Goal: Information Seeking & Learning: Understand process/instructions

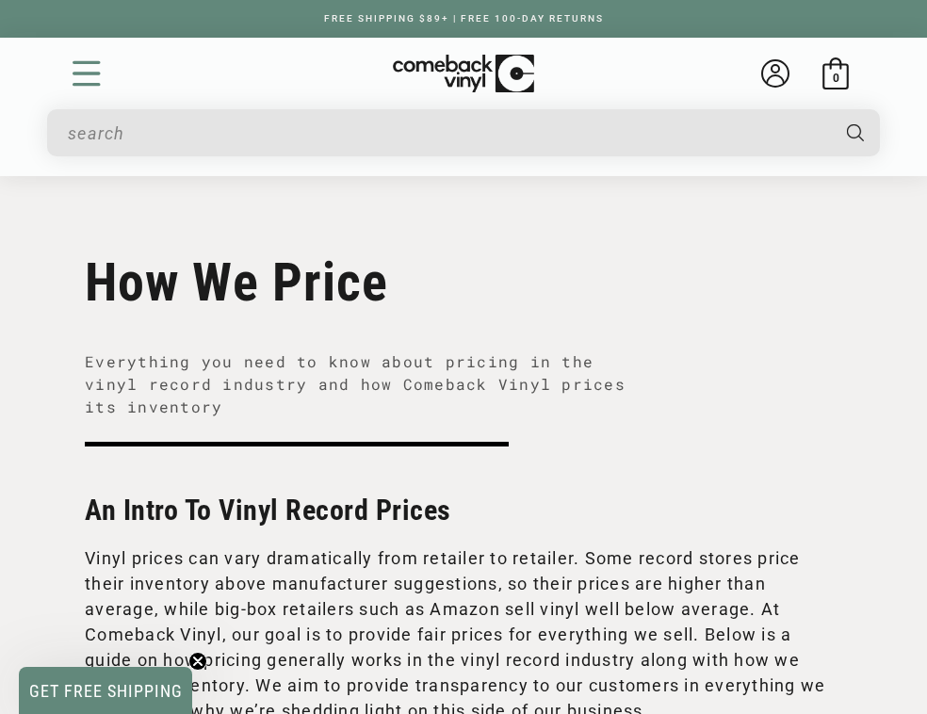
click at [91, 68] on icon "Menu" at bounding box center [87, 73] width 28 height 28
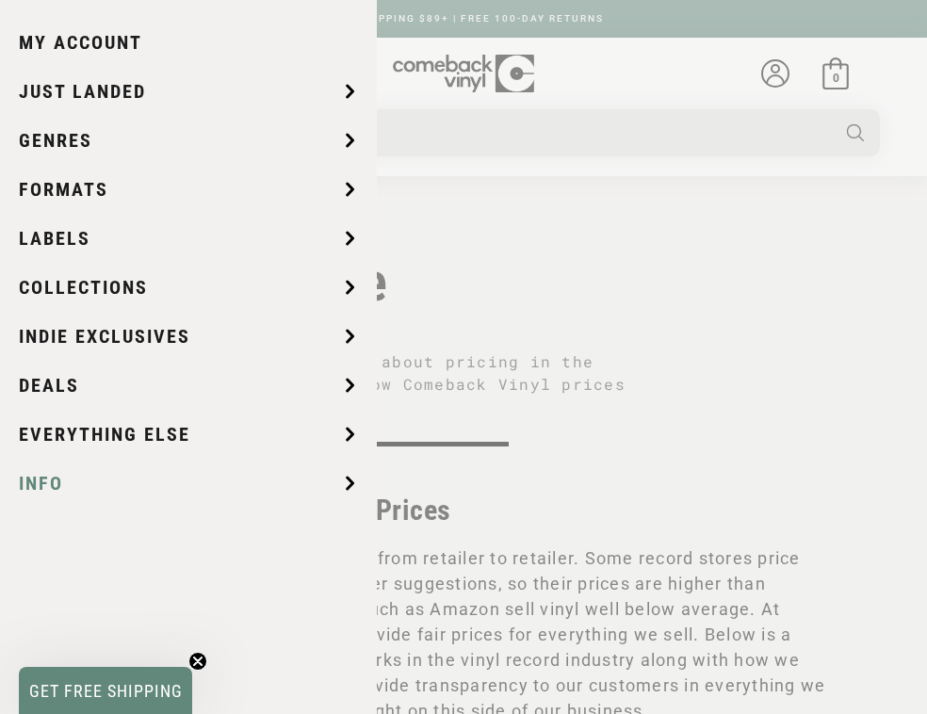
click at [42, 483] on span "Info" at bounding box center [41, 483] width 44 height 28
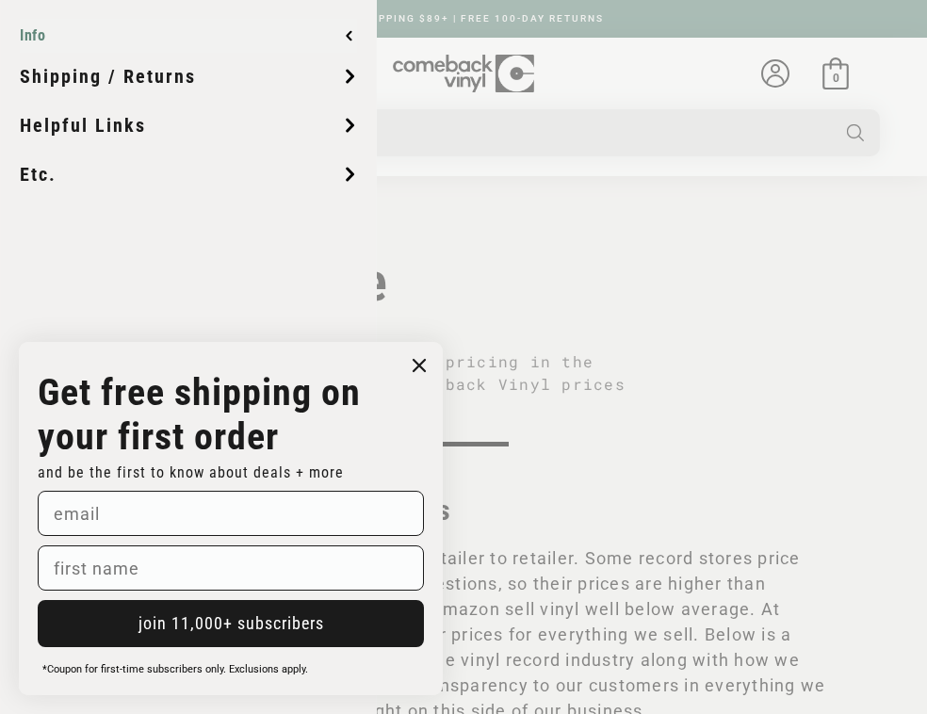
click at [34, 40] on span "Info" at bounding box center [35, 35] width 30 height 15
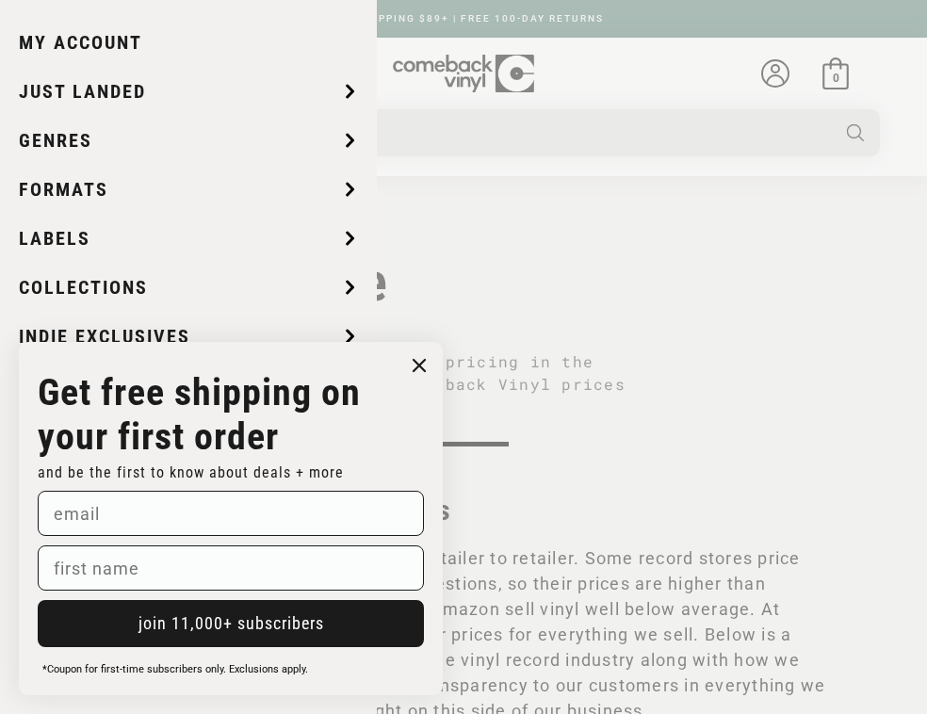
click at [418, 367] on icon "Close dialog" at bounding box center [418, 365] width 11 height 11
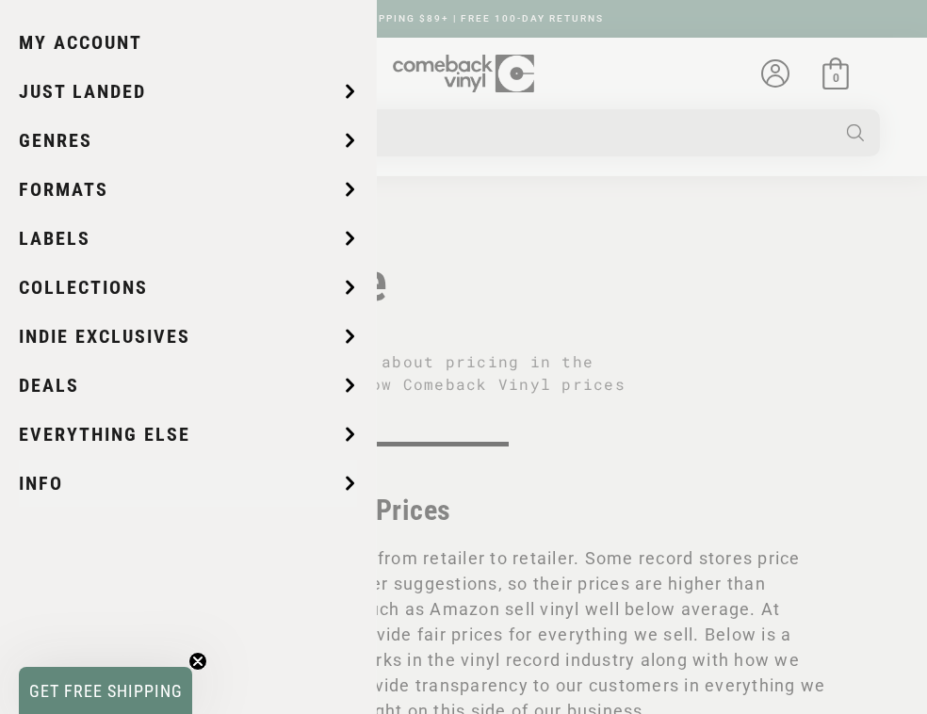
click at [103, 76] on summary "Menu" at bounding box center [87, 73] width 32 height 32
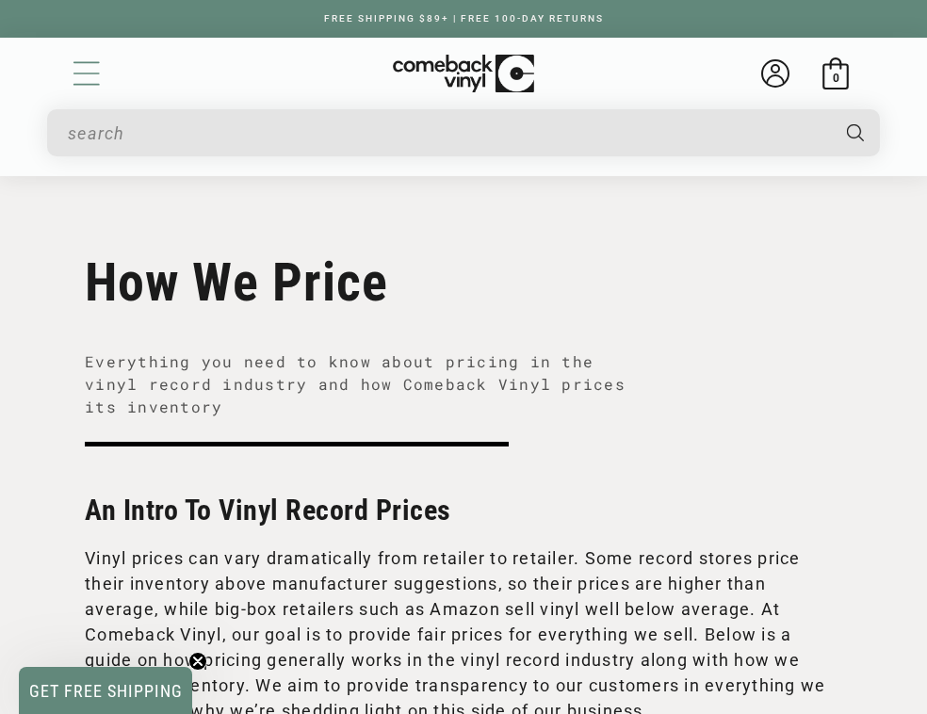
click at [472, 76] on img at bounding box center [463, 74] width 141 height 39
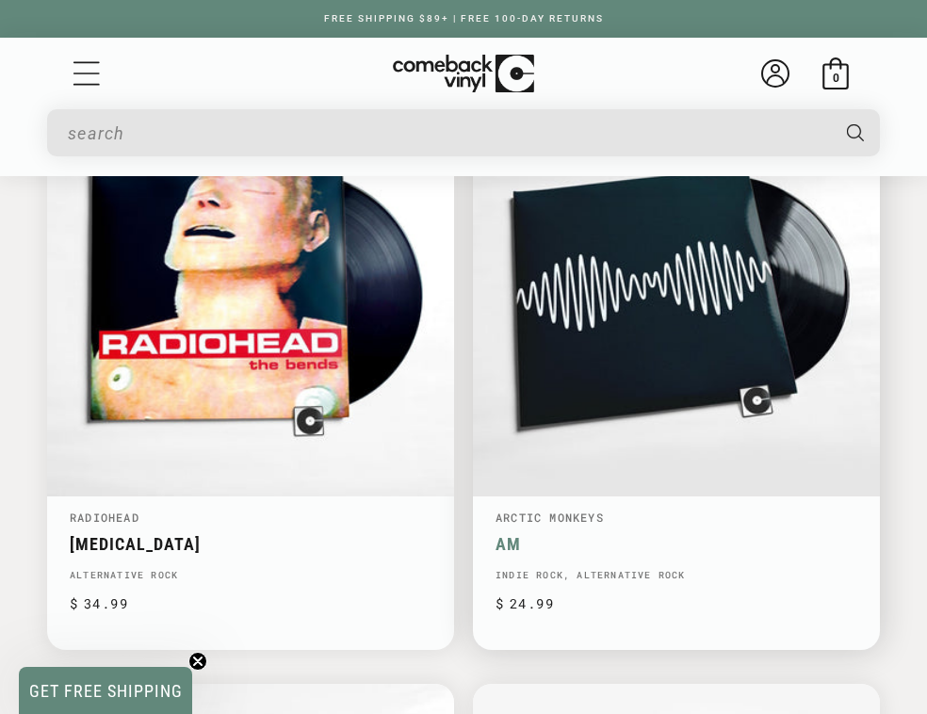
scroll to position [0, 799]
click at [586, 534] on link "AM" at bounding box center [676, 544] width 362 height 20
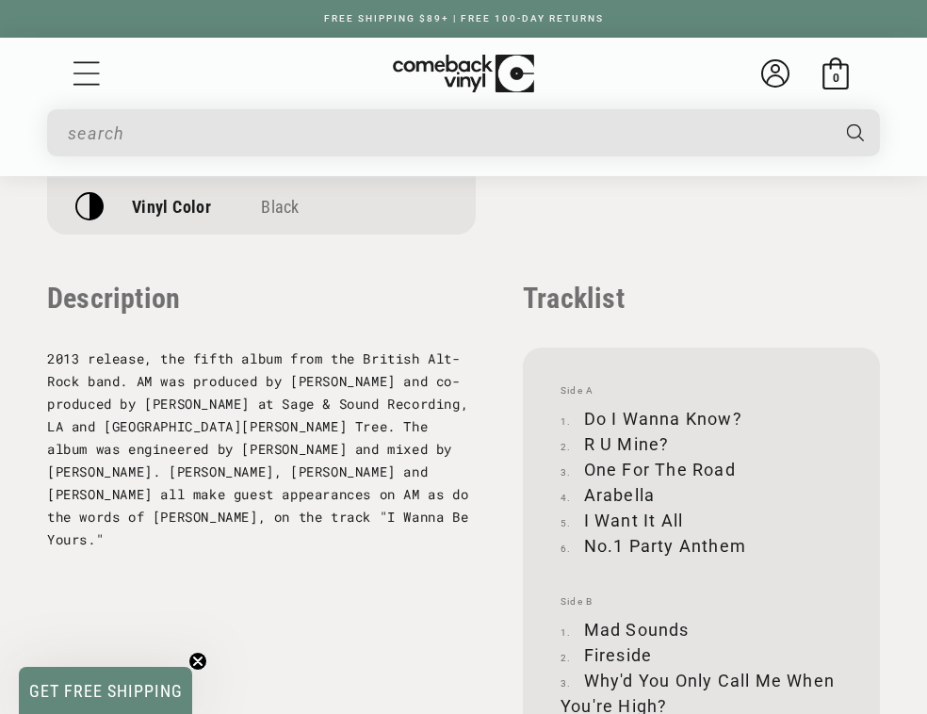
scroll to position [2085, 0]
click at [89, 83] on icon "Menu" at bounding box center [86, 73] width 26 height 24
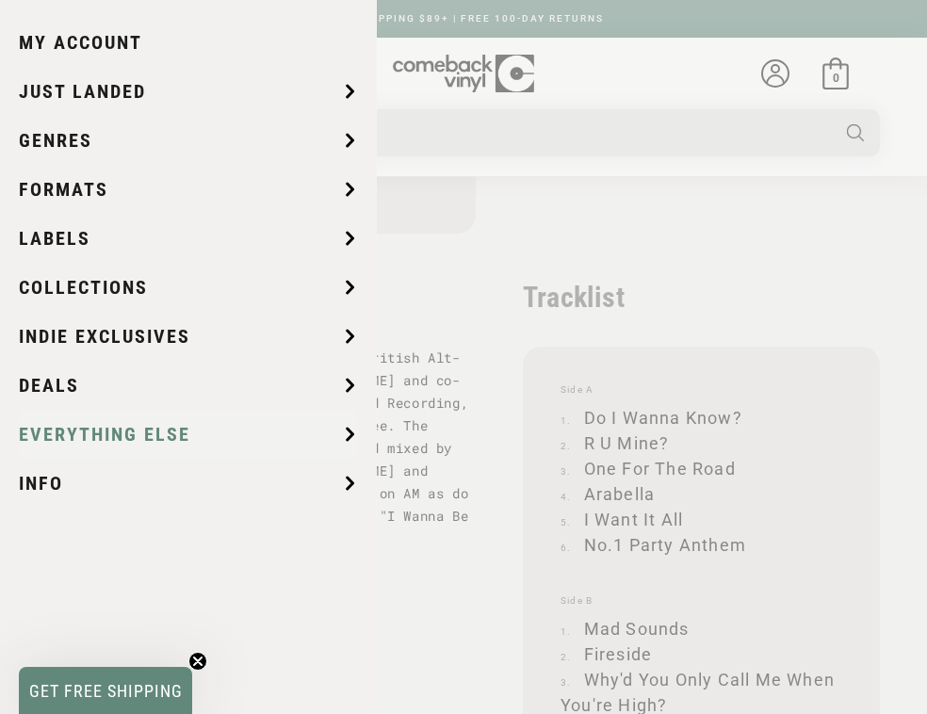
click at [100, 433] on span "Everything Else" at bounding box center [104, 434] width 171 height 28
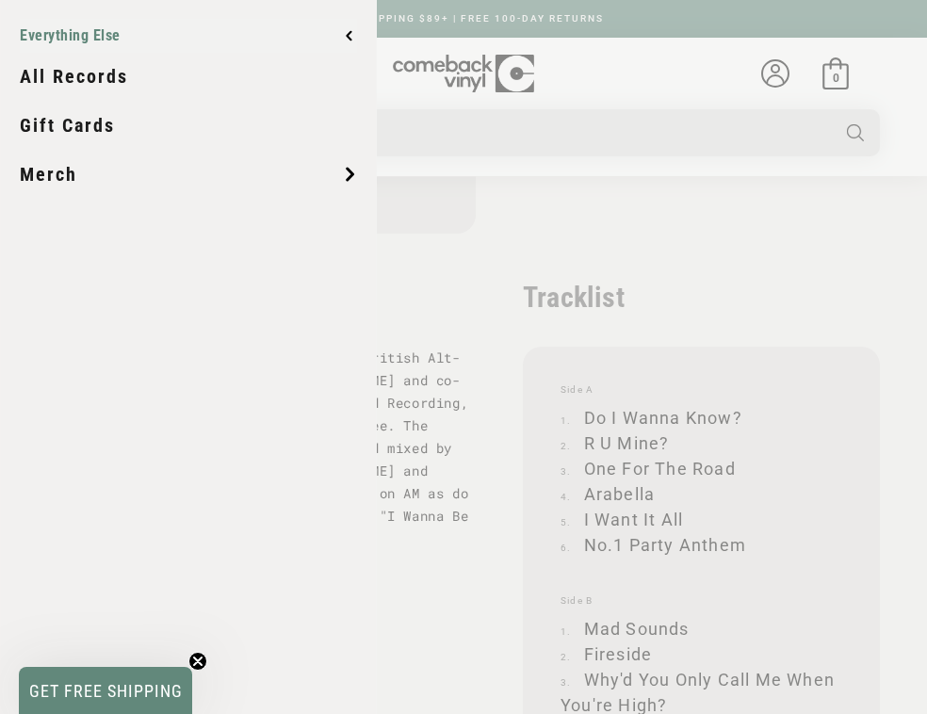
click at [349, 31] on icon at bounding box center [349, 35] width 7 height 15
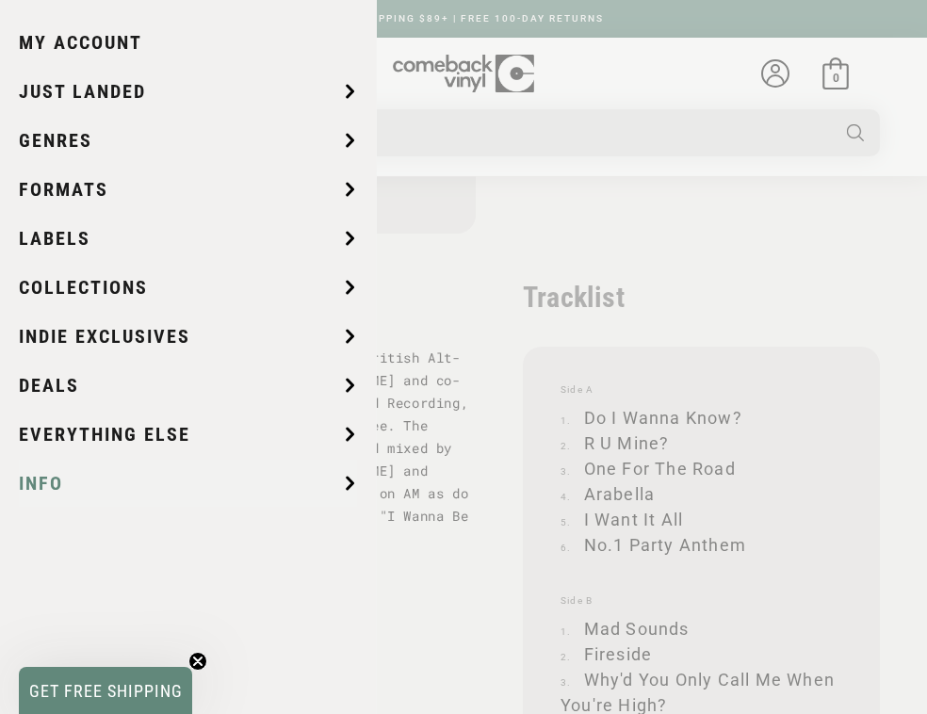
click at [24, 493] on span "Info" at bounding box center [41, 483] width 44 height 28
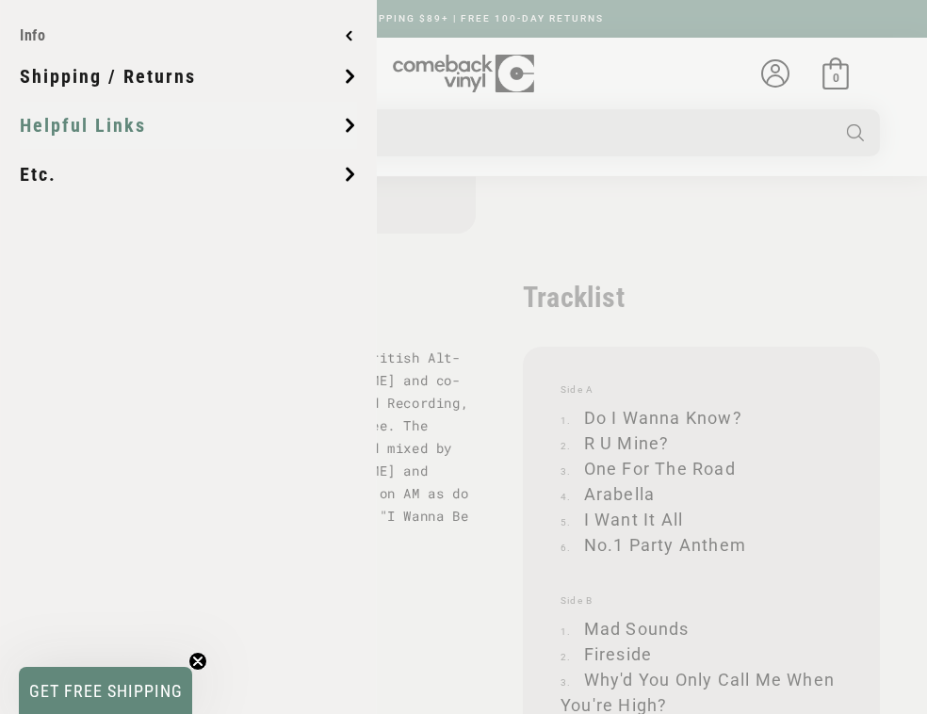
click at [47, 126] on span "Helpful links" at bounding box center [83, 125] width 126 height 28
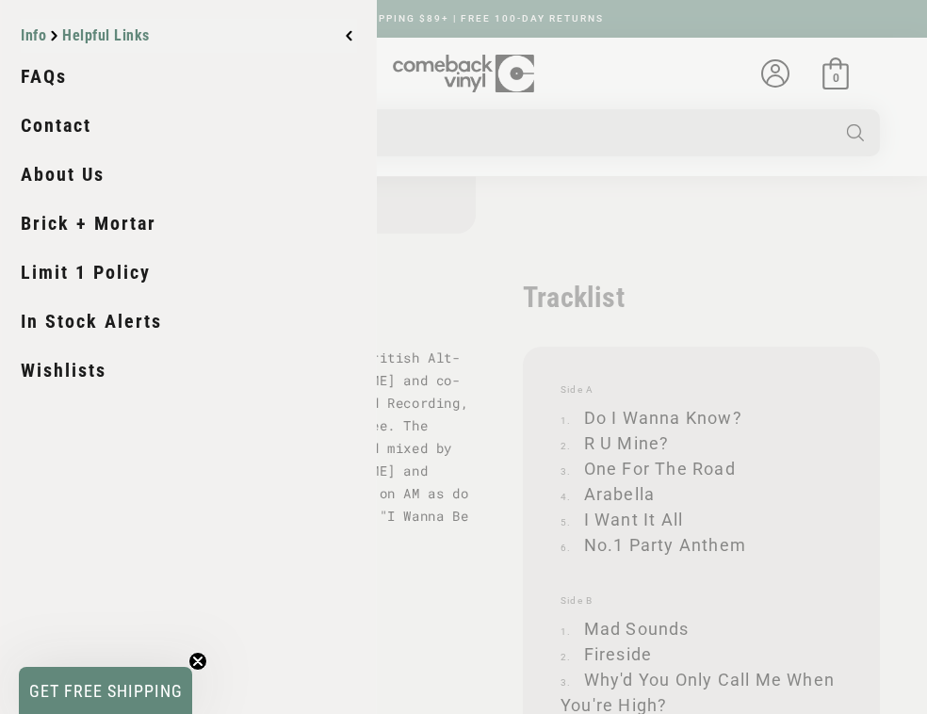
click at [35, 31] on span "Info" at bounding box center [36, 35] width 30 height 15
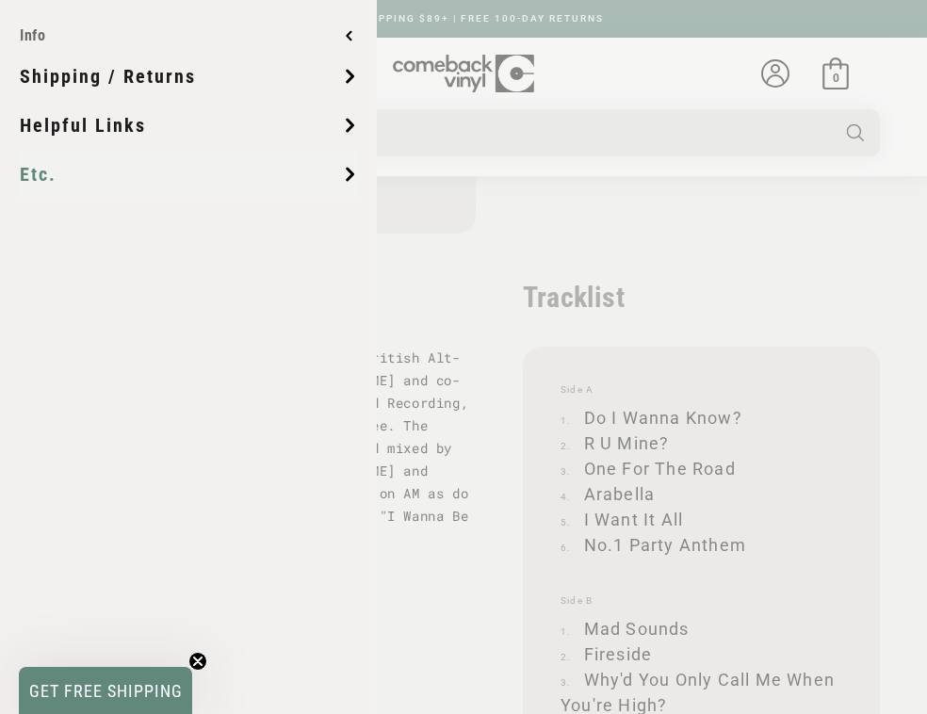
click at [34, 179] on span "Etc." at bounding box center [38, 174] width 37 height 28
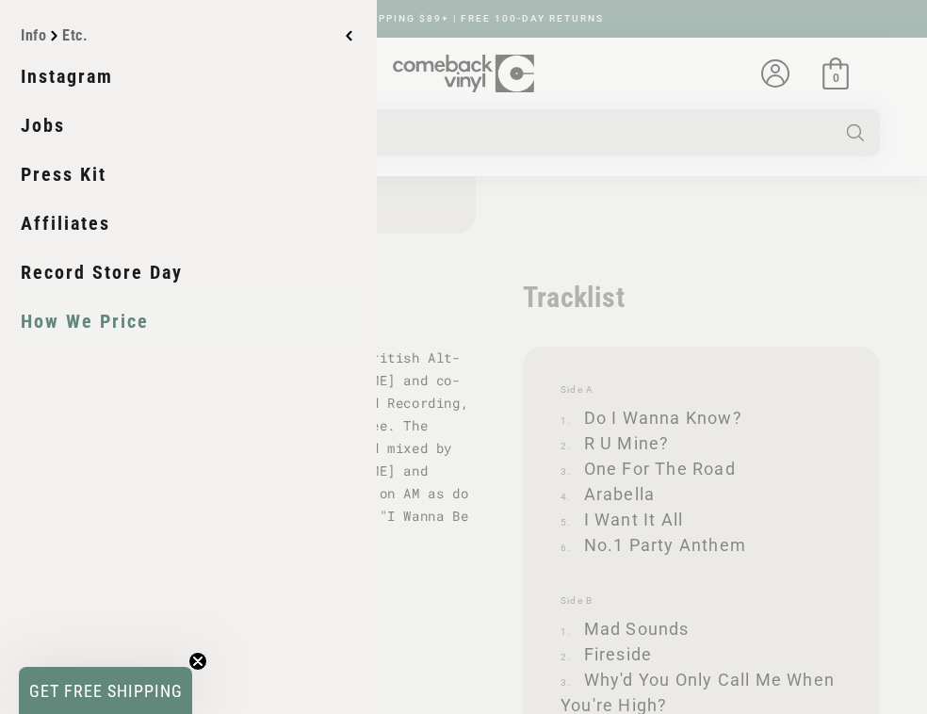
click at [73, 323] on link "How We Price" at bounding box center [189, 321] width 336 height 47
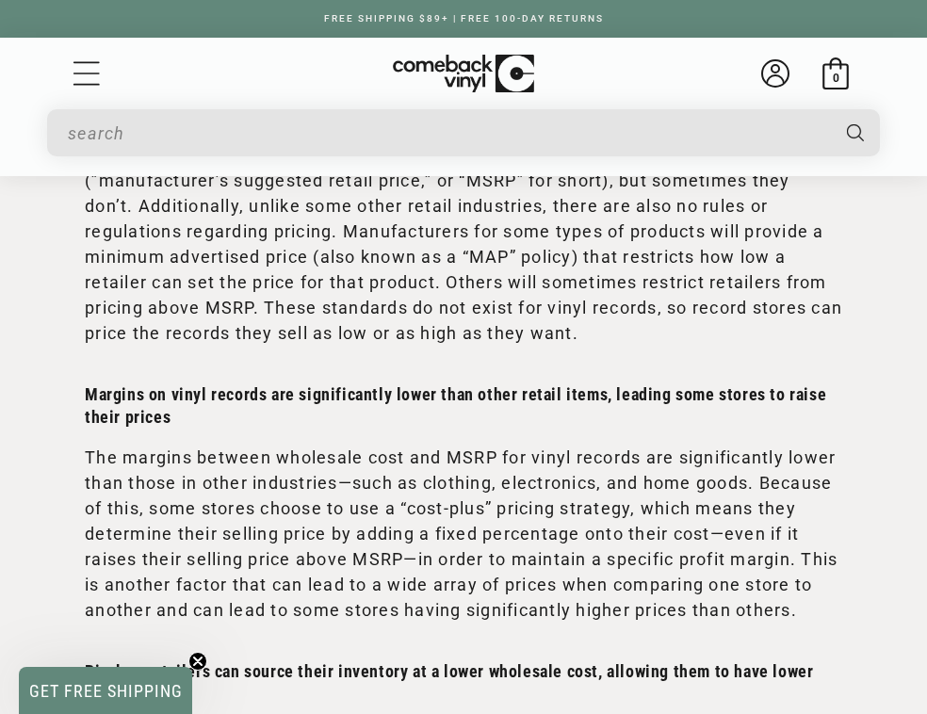
scroll to position [709, 0]
